Goal: Information Seeking & Learning: Check status

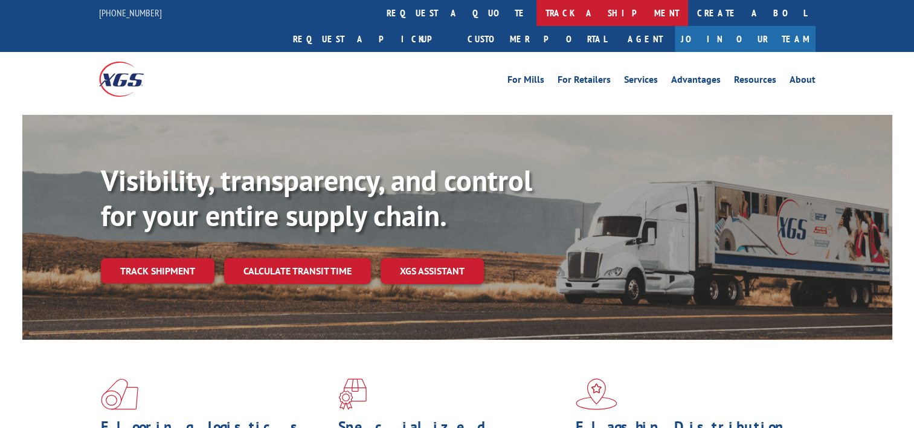
click at [536, 14] on link "track a shipment" at bounding box center [612, 13] width 152 height 26
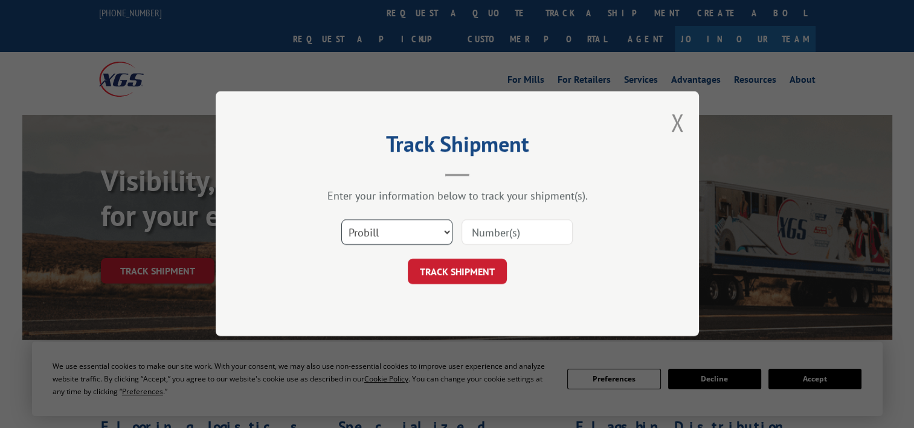
click at [389, 239] on select "Select category... Probill BOL PO" at bounding box center [396, 232] width 111 height 25
select select "po"
click at [341, 220] on select "Select category... Probill BOL PO" at bounding box center [396, 232] width 111 height 25
click at [479, 237] on input at bounding box center [516, 232] width 111 height 25
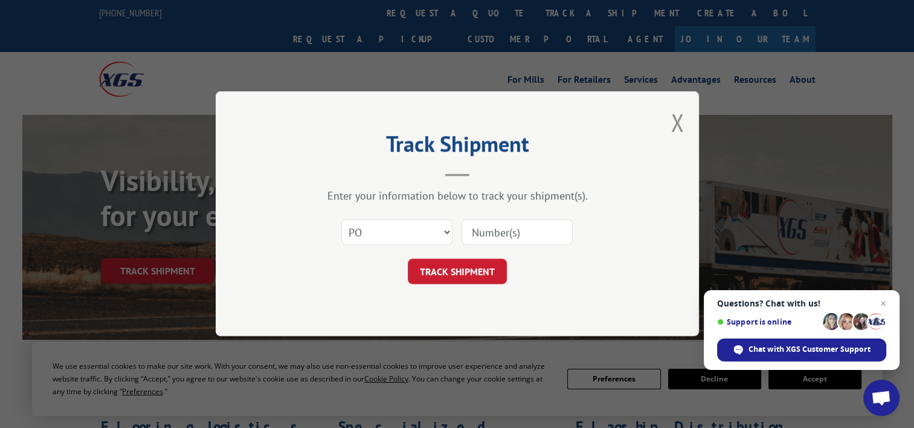
paste input "02527861"
type input "02527861"
click at [456, 271] on button "TRACK SHIPMENT" at bounding box center [457, 271] width 99 height 25
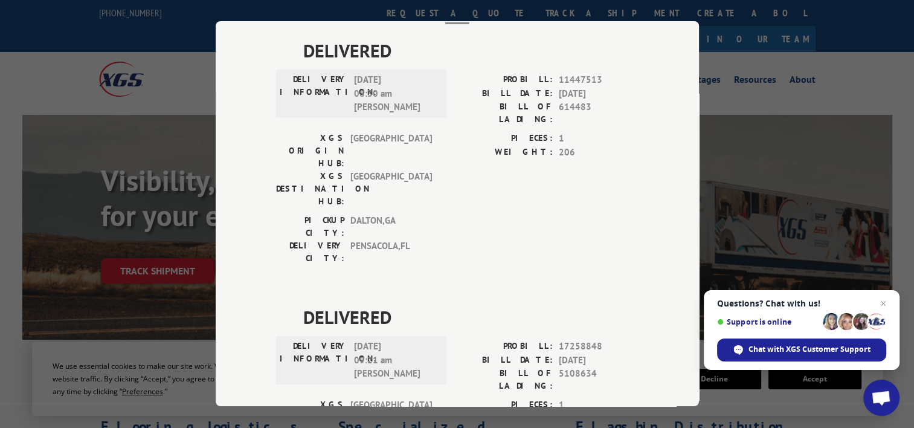
scroll to position [158, 0]
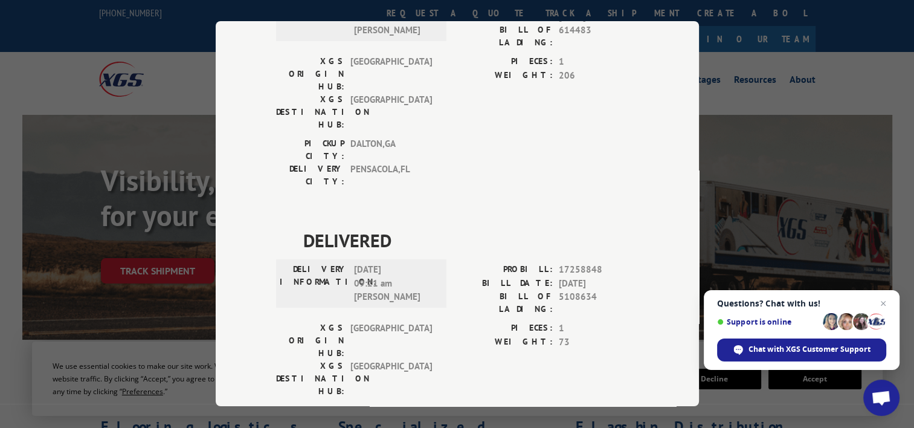
click at [754, 124] on div "Track Shipment DELIVERED DELIVERY INFORMATION: [DATE] 08:30 am [PERSON_NAME] PR…" at bounding box center [457, 214] width 914 height 428
